Goal: Navigation & Orientation: Find specific page/section

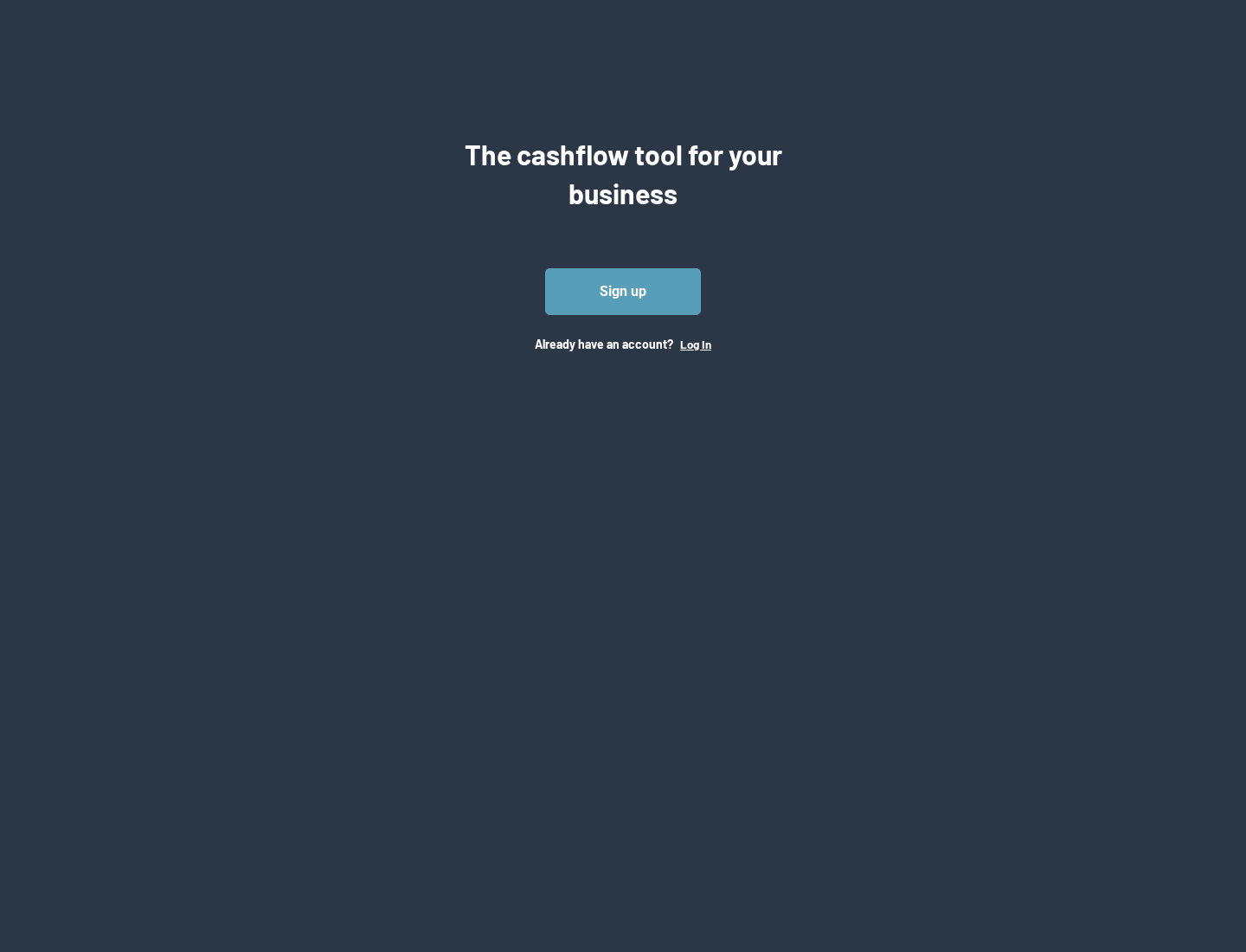
click at [694, 344] on button "Log In" at bounding box center [695, 344] width 31 height 14
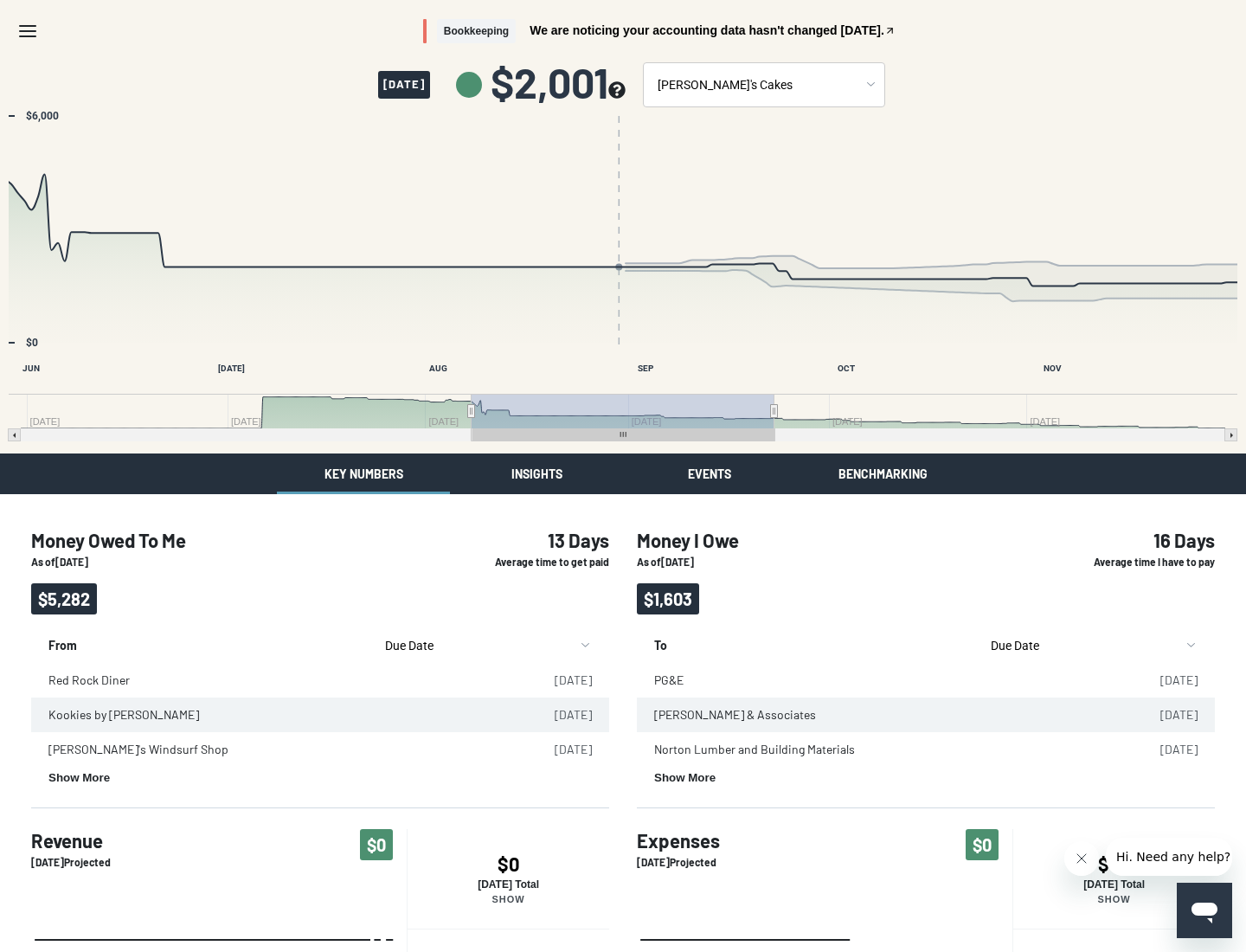
click at [537, 473] on button "Insights" at bounding box center [536, 473] width 173 height 40
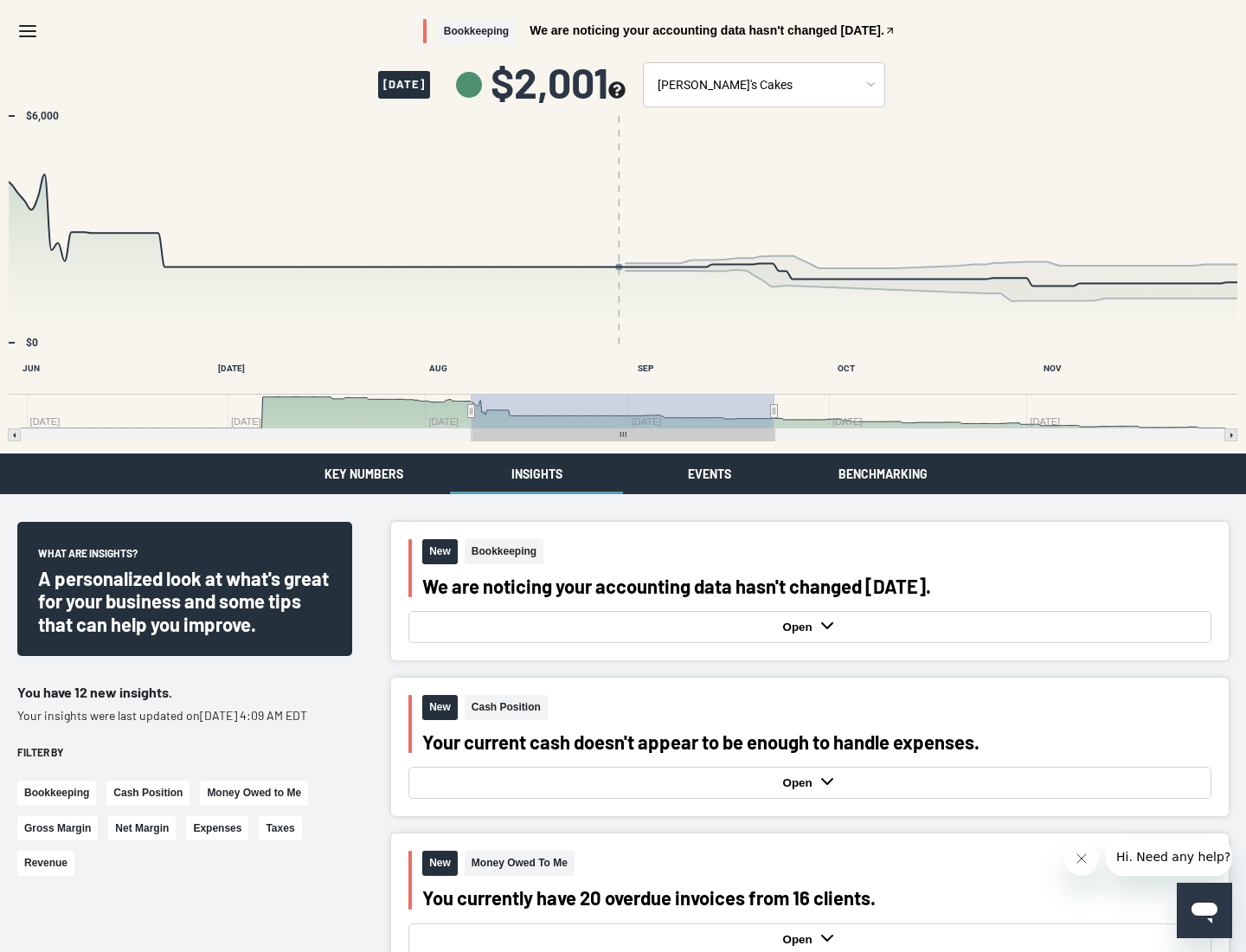
click at [709, 473] on button "Events" at bounding box center [709, 473] width 173 height 40
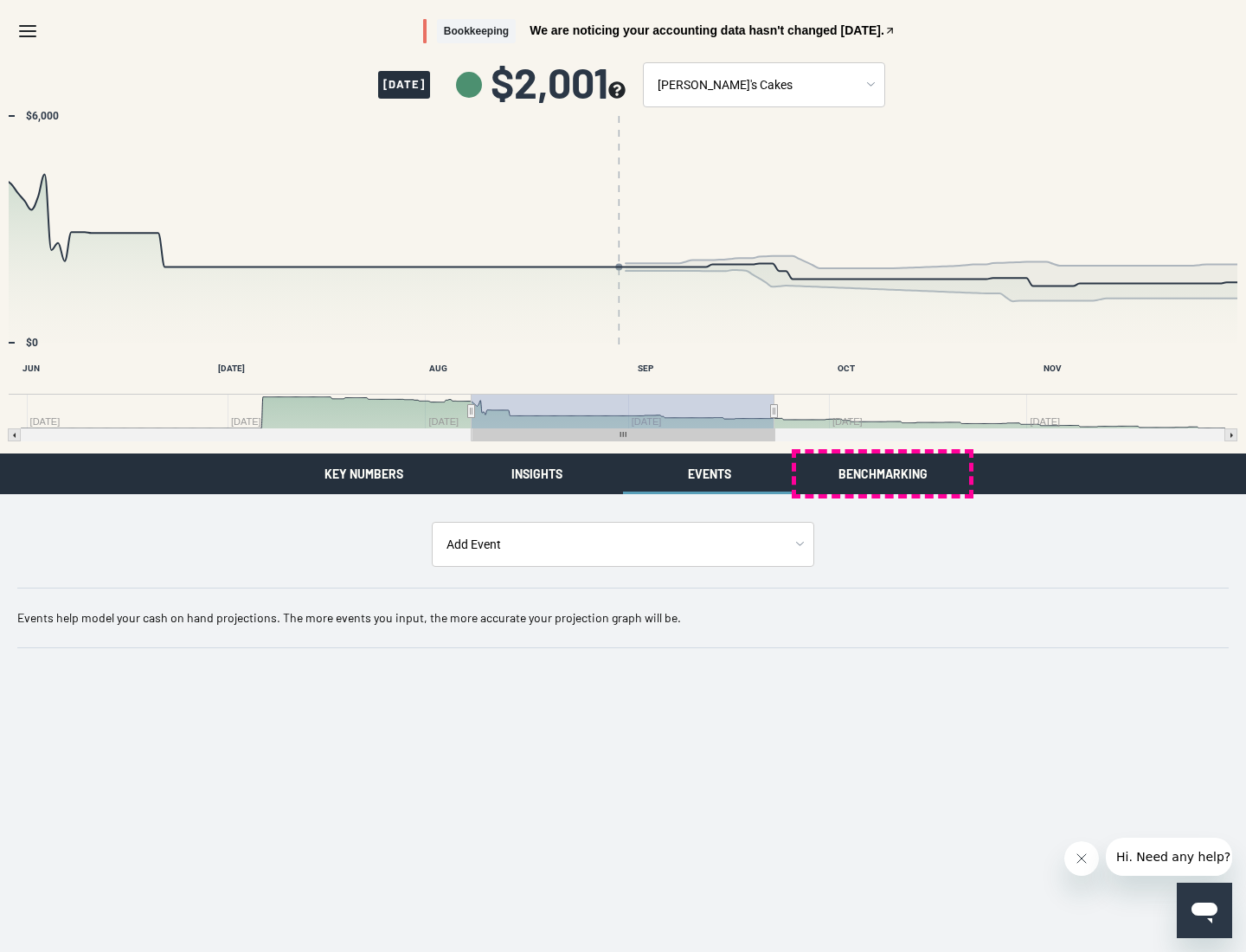
click at [883, 473] on button "Benchmarking" at bounding box center [883, 473] width 173 height 40
